Goal: Task Accomplishment & Management: Manage account settings

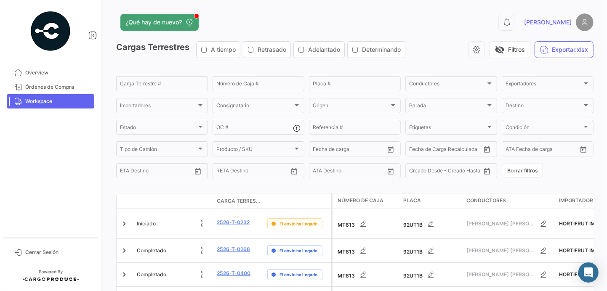
scroll to position [189, 0]
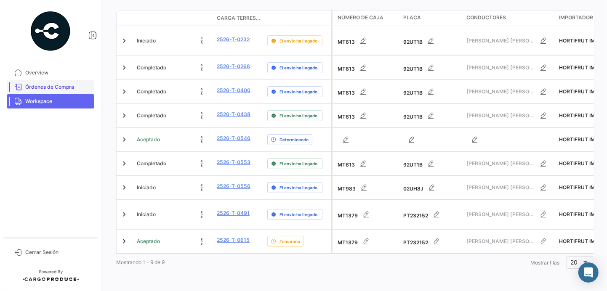
drag, startPoint x: 42, startPoint y: 88, endPoint x: 72, endPoint y: 84, distance: 30.2
click at [43, 88] on span "Órdenes de Compra" at bounding box center [58, 87] width 66 height 8
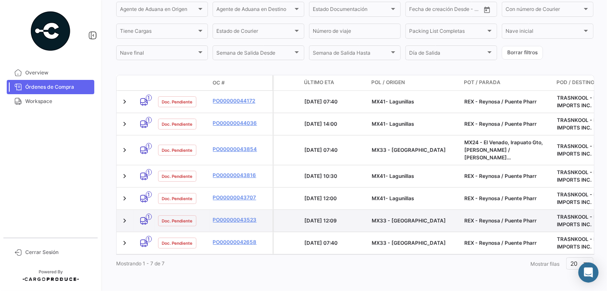
scroll to position [0, 742]
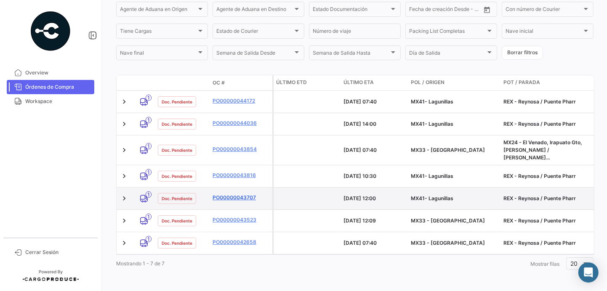
click at [222, 194] on link "PO00000043707" at bounding box center [241, 198] width 56 height 8
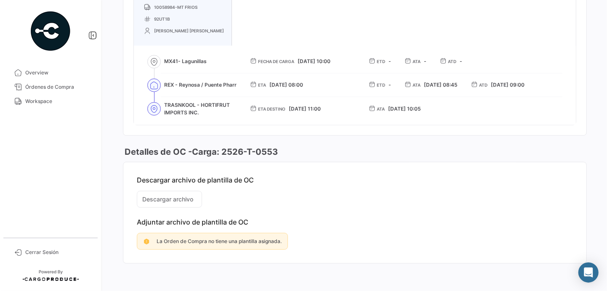
scroll to position [589, 0]
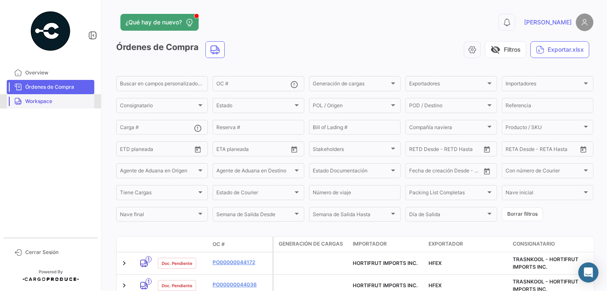
click at [39, 103] on span "Workspace" at bounding box center [58, 102] width 66 height 8
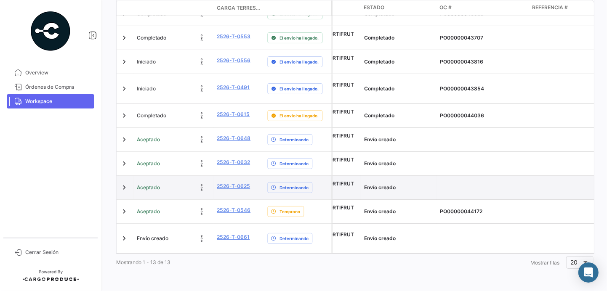
scroll to position [0, 905]
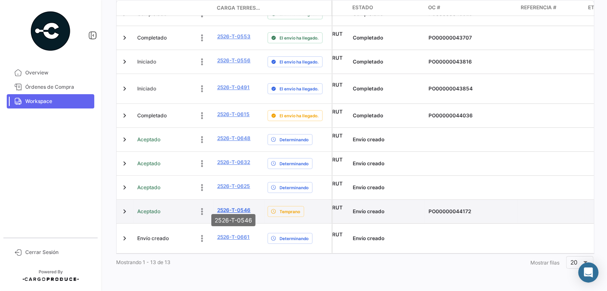
click at [232, 207] on link "2526-T-0546" at bounding box center [234, 211] width 34 height 8
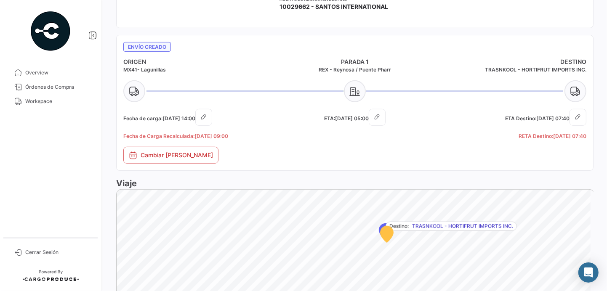
scroll to position [559, 0]
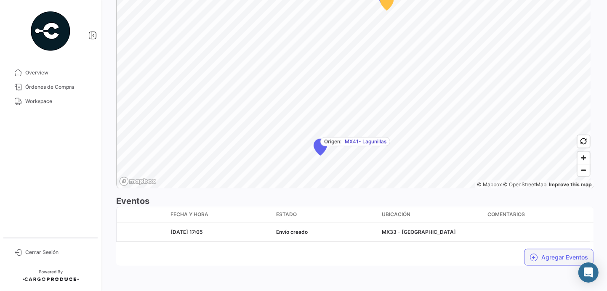
click at [550, 259] on button "Agregar Eventos" at bounding box center [558, 257] width 69 height 17
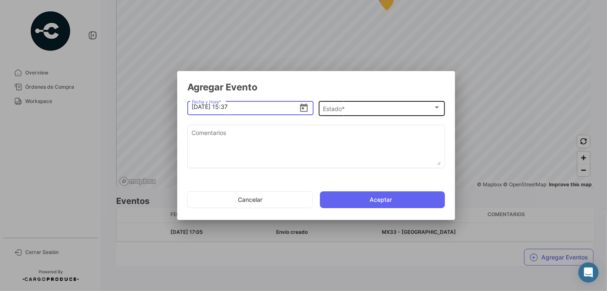
click at [403, 107] on div "Estado *" at bounding box center [378, 109] width 110 height 7
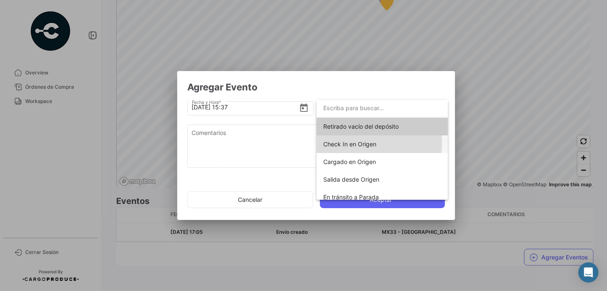
click at [349, 142] on span "Check In en Origen" at bounding box center [349, 144] width 53 height 7
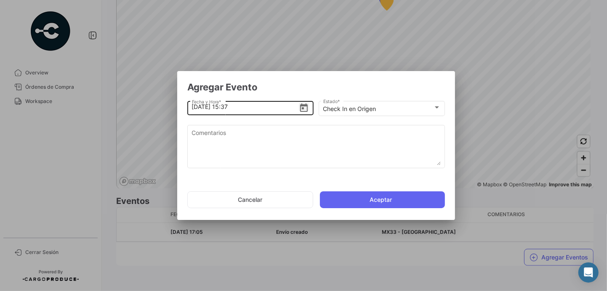
click at [304, 107] on icon "Open calendar" at bounding box center [304, 108] width 10 height 10
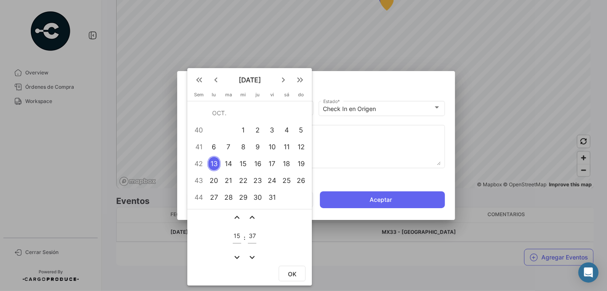
click at [236, 235] on input "15" at bounding box center [237, 236] width 8 height 7
type input "13"
click at [252, 235] on input "37" at bounding box center [252, 236] width 8 height 7
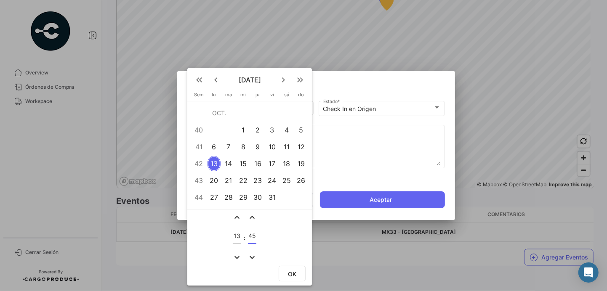
type input "45"
click at [290, 274] on span "OK" at bounding box center [292, 274] width 8 height 7
type input "[DATE] 13:45"
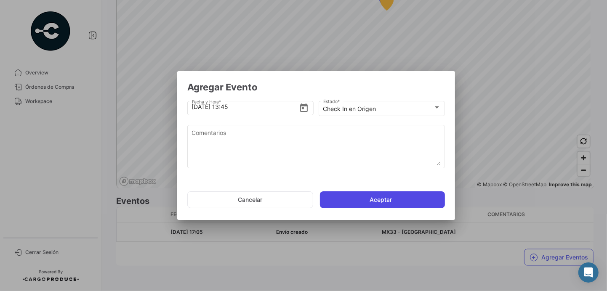
click at [386, 200] on button "Aceptar" at bounding box center [382, 200] width 125 height 17
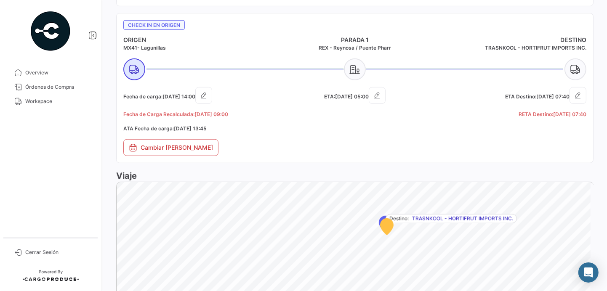
scroll to position [580, 0]
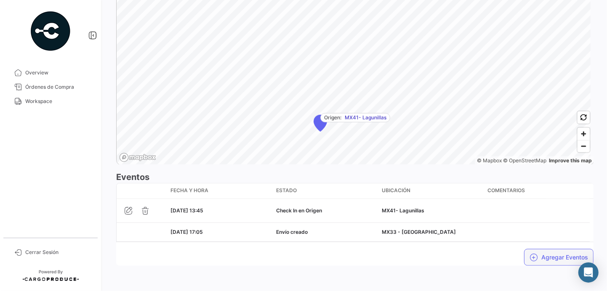
click at [553, 258] on button "Agregar Eventos" at bounding box center [558, 257] width 69 height 17
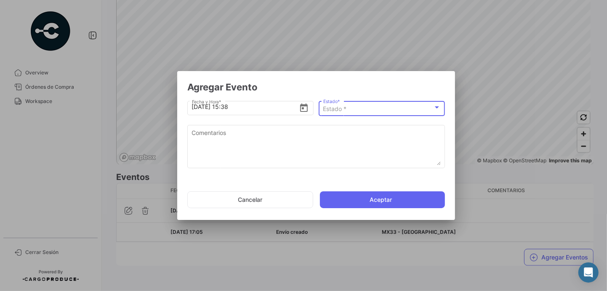
click at [368, 106] on div "Estado *" at bounding box center [378, 109] width 110 height 7
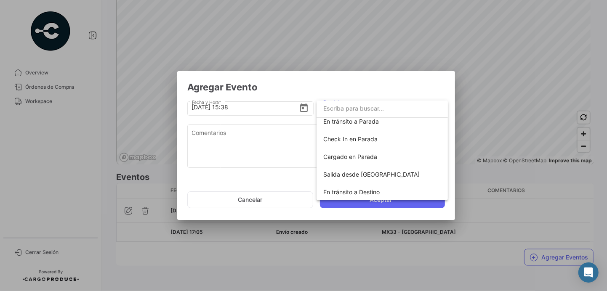
scroll to position [71, 0]
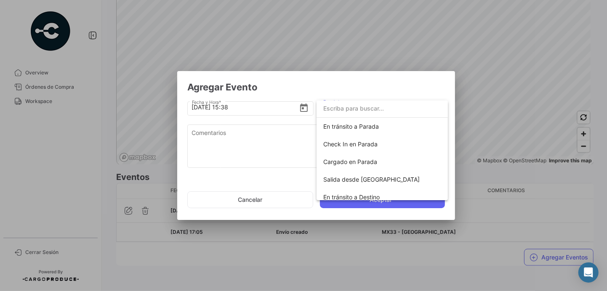
click at [198, 199] on div at bounding box center [303, 145] width 607 height 291
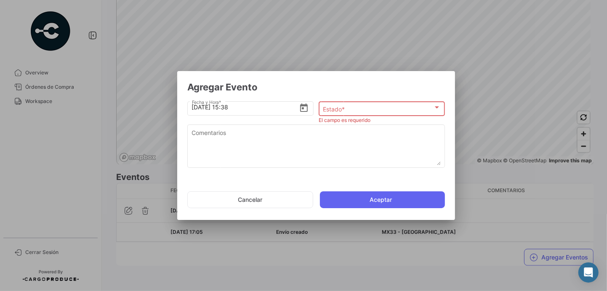
click at [198, 199] on button "Cancelar" at bounding box center [250, 200] width 126 height 17
